Goal: Transaction & Acquisition: Book appointment/travel/reservation

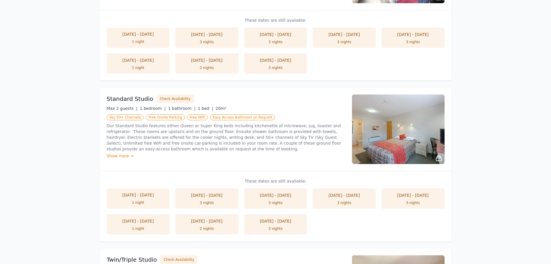
scroll to position [376, 0]
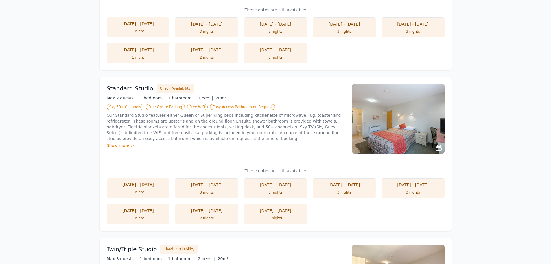
click at [118, 146] on div "Show more >" at bounding box center [226, 145] width 238 height 6
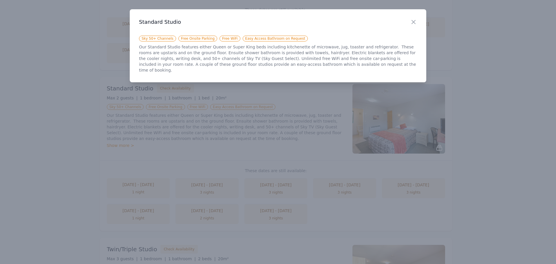
click at [410, 18] on div "Close" at bounding box center [418, 18] width 16 height 18
click at [411, 24] on icon "button" at bounding box center [413, 22] width 7 height 7
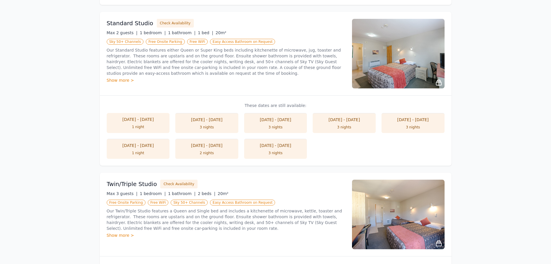
scroll to position [439, 0]
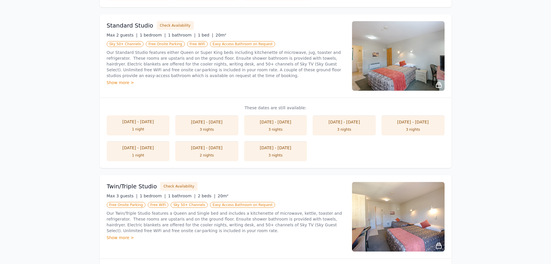
click at [118, 82] on div "Show more >" at bounding box center [226, 83] width 238 height 6
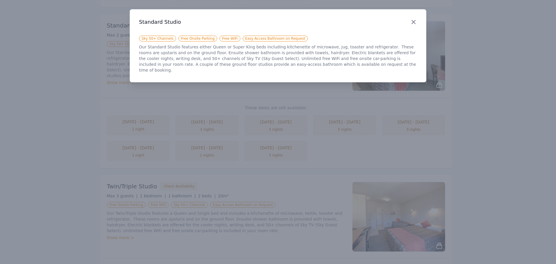
click at [413, 23] on icon "button" at bounding box center [413, 22] width 7 height 7
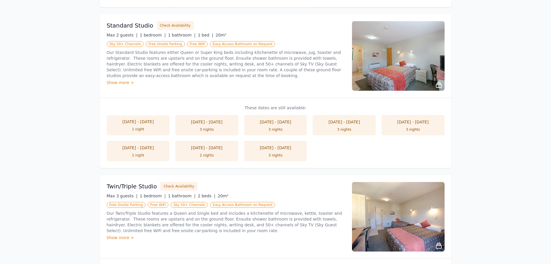
click at [393, 75] on img at bounding box center [398, 55] width 93 height 69
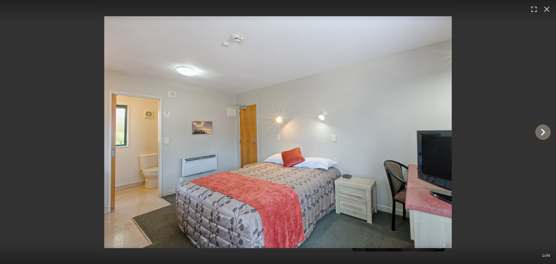
click at [547, 130] on icon "Show slide 2 of 4" at bounding box center [543, 132] width 14 height 14
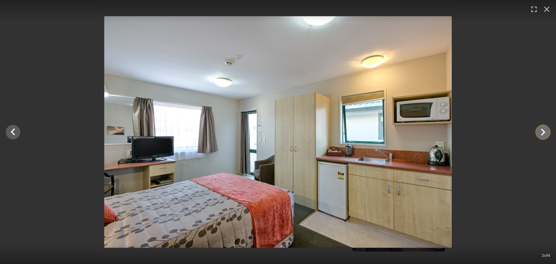
click at [547, 130] on icon "Show slide 3 of 4" at bounding box center [543, 132] width 14 height 14
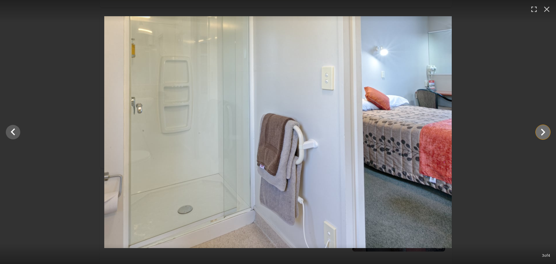
click at [547, 130] on icon "Show slide 4 of 4" at bounding box center [543, 132] width 14 height 14
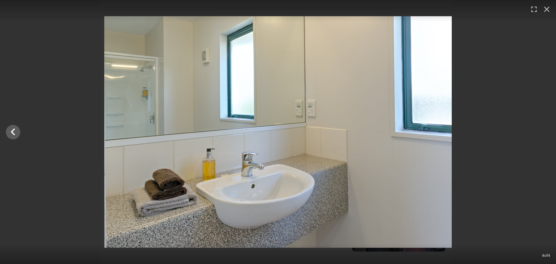
click at [530, 137] on div at bounding box center [278, 131] width 556 height 231
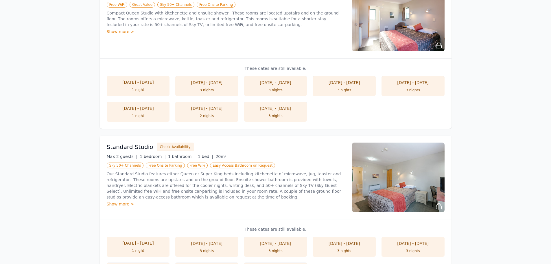
scroll to position [294, 0]
